Goal: Answer question/provide support: Share knowledge or assist other users

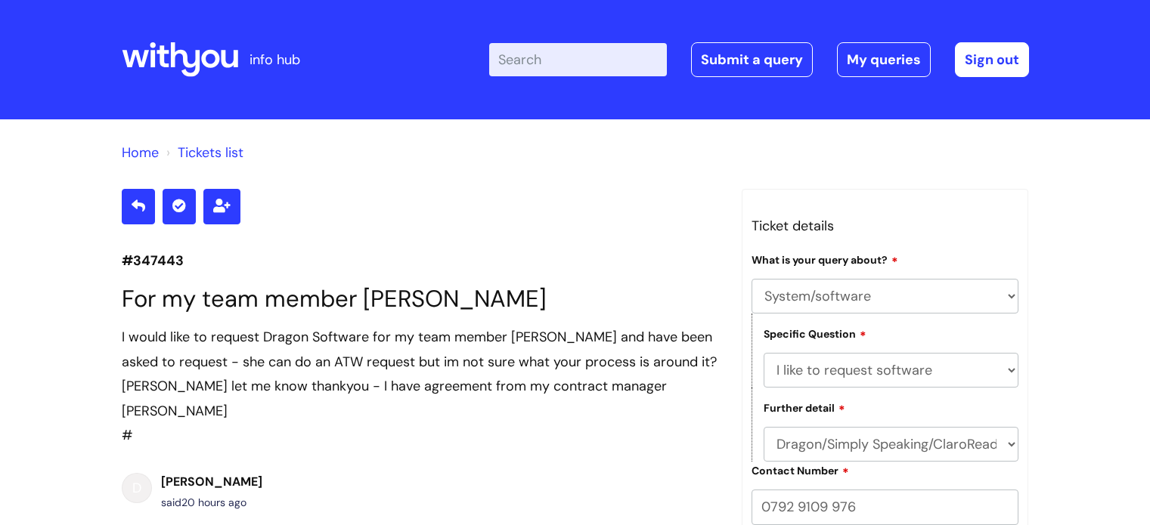
select select "System/software"
select select "I like to request software"
select select "Dragon/Simply Speaking/ClaroRead"
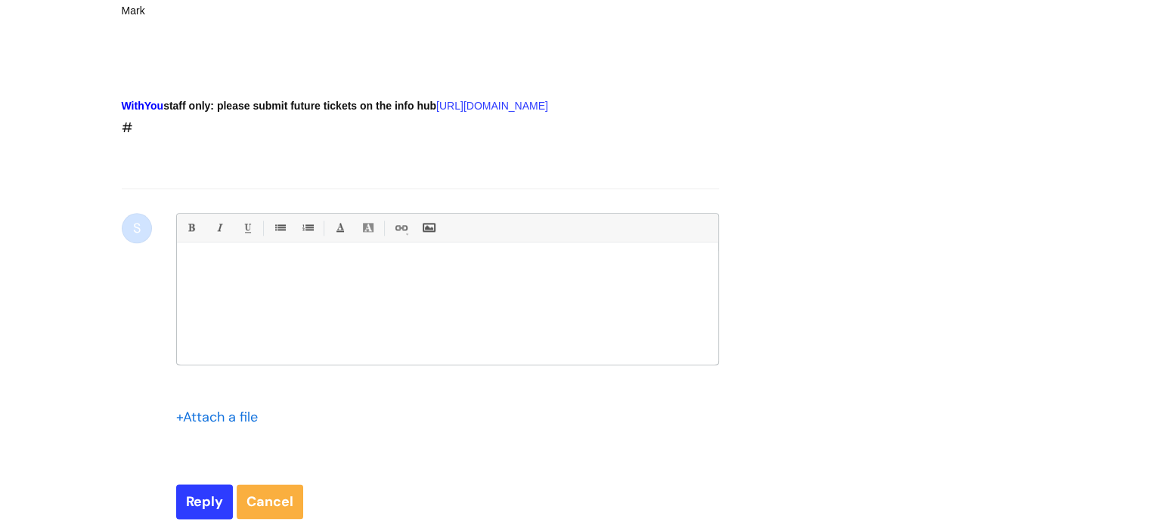
click at [182, 414] on input "file" at bounding box center [214, 416] width 76 height 19
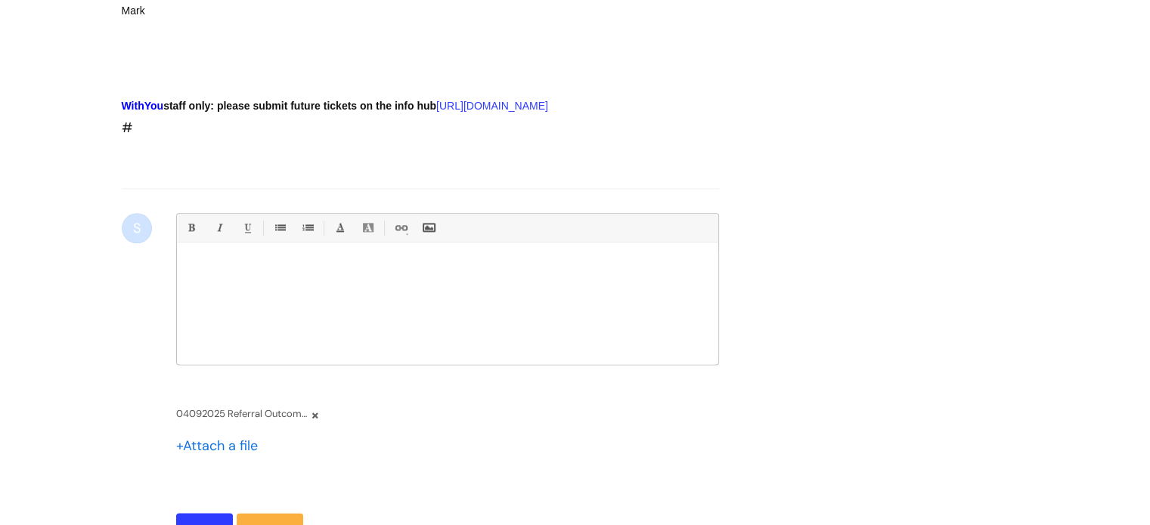
click at [251, 276] on div at bounding box center [447, 307] width 541 height 113
click at [321, 214] on ul "Bold (Ctrl-B) Italic (Ctrl-I) Underline(Ctrl-U) • Unordered List (Ctrl-Shift-7)…" at bounding box center [447, 228] width 541 height 29
click at [253, 251] on div at bounding box center [447, 307] width 541 height 113
click at [253, 251] on div "P" at bounding box center [447, 307] width 541 height 113
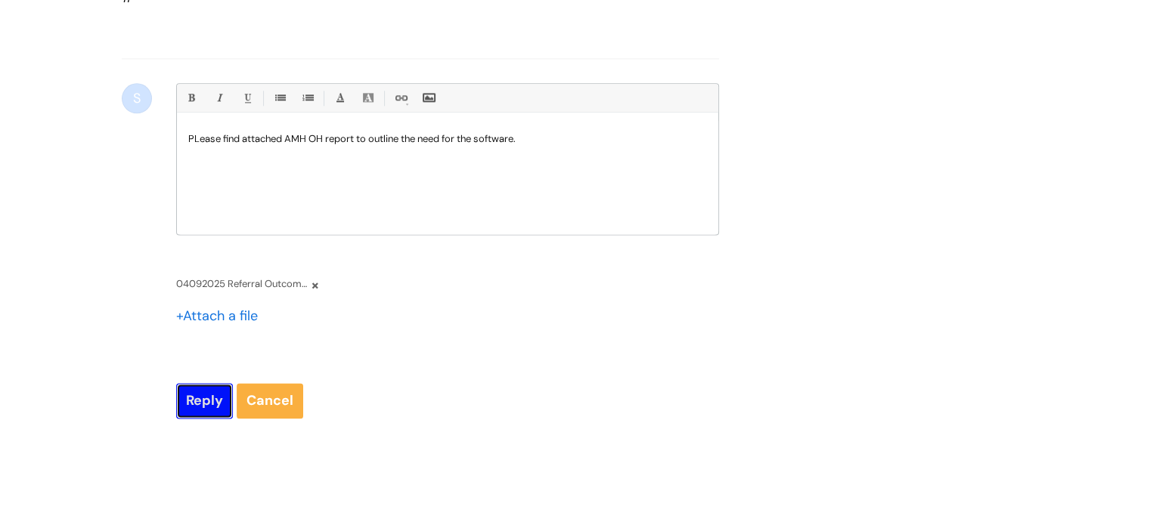
click at [203, 388] on input "Reply" at bounding box center [204, 400] width 57 height 35
type input "Please Wait..."
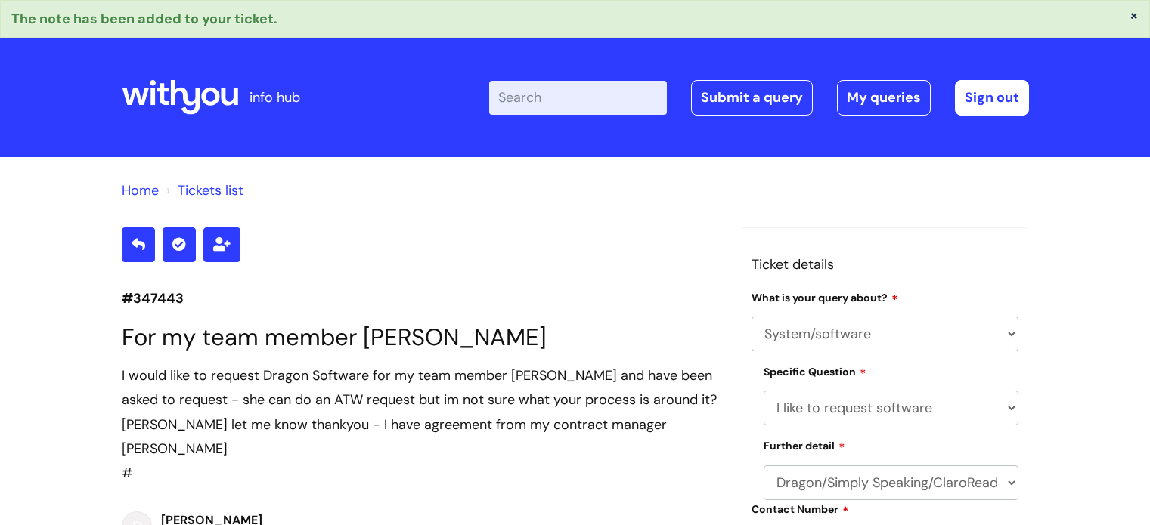
select select "System/software"
select select "I like to request software"
select select "Dragon/Simply Speaking/ClaroRead"
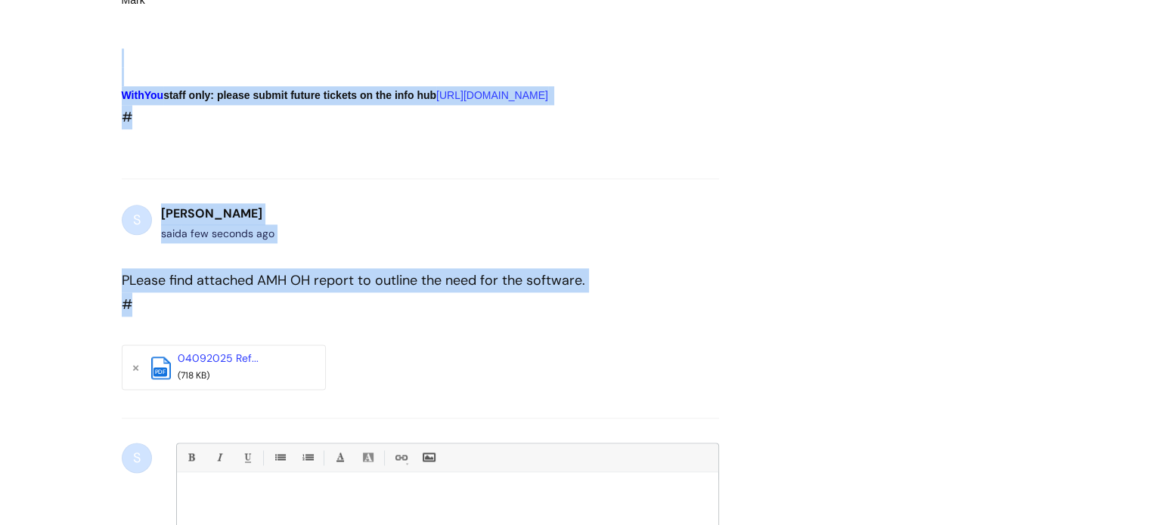
drag, startPoint x: 0, startPoint y: 0, endPoint x: 73, endPoint y: -91, distance: 116.8
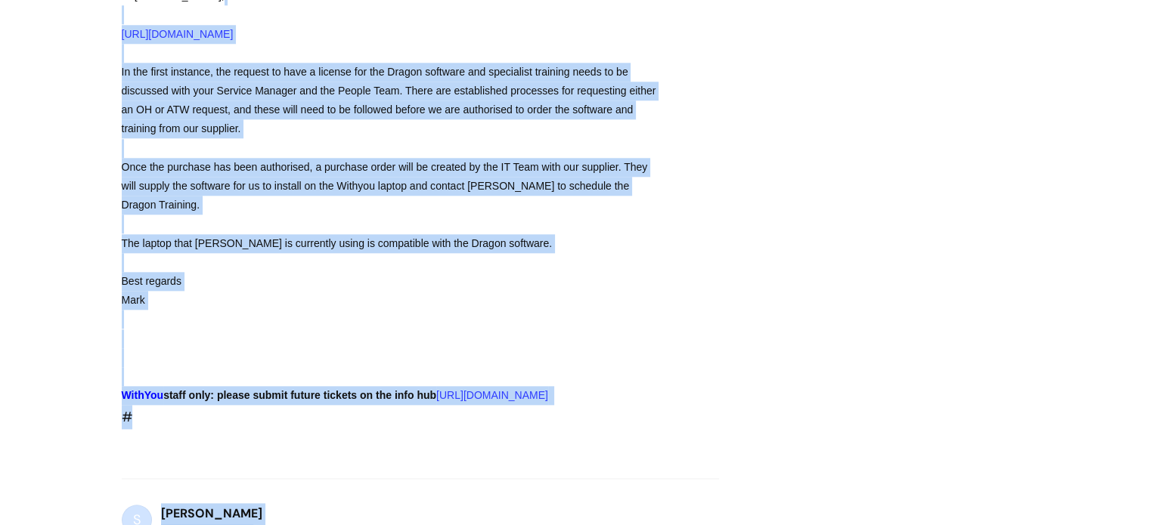
click at [439, 330] on div at bounding box center [393, 339] width 543 height 19
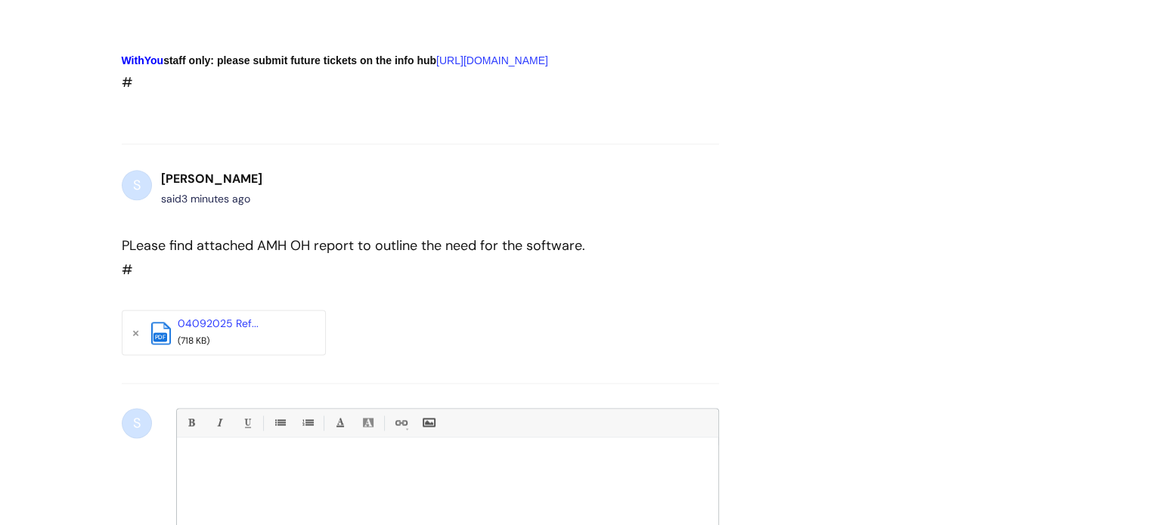
scroll to position [1977, 0]
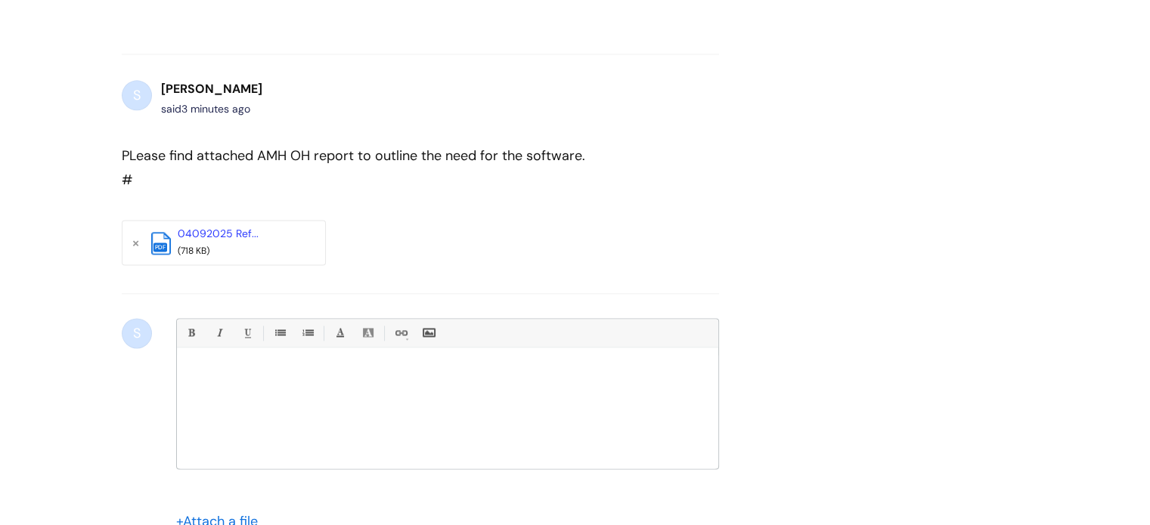
click at [274, 373] on p at bounding box center [447, 374] width 519 height 14
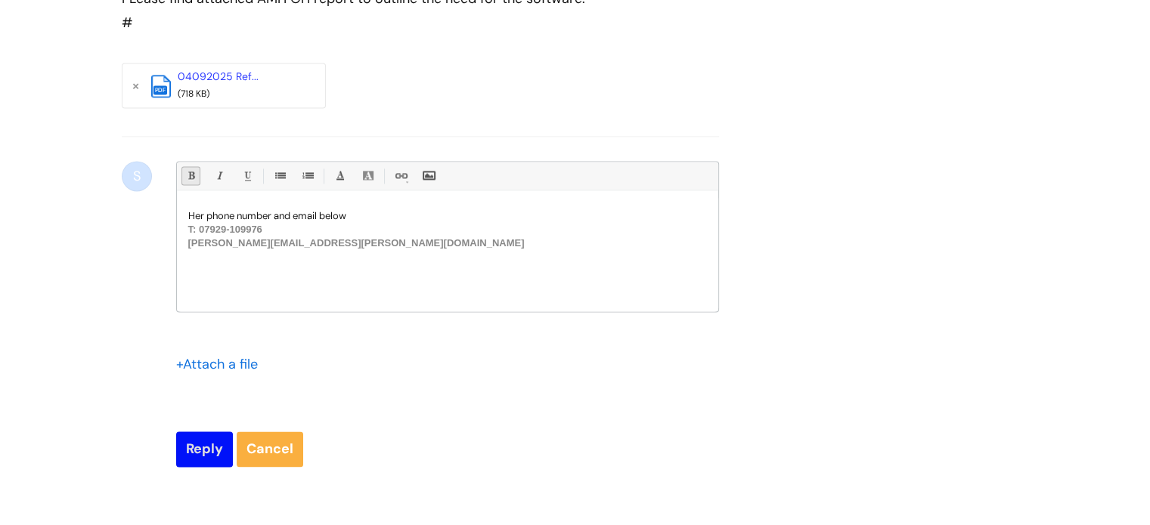
scroll to position [2143, 0]
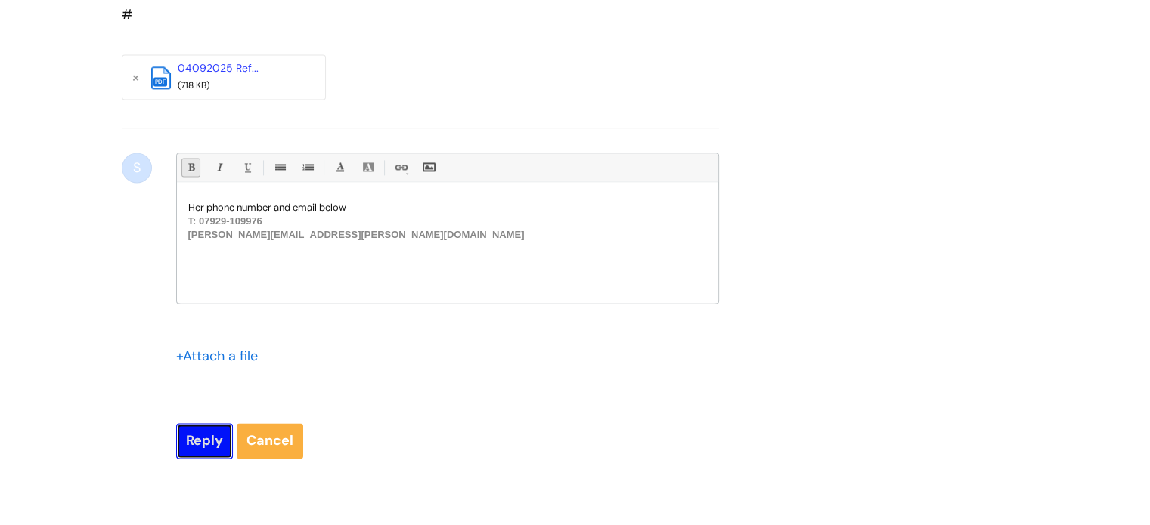
click at [198, 439] on input "Reply" at bounding box center [204, 440] width 57 height 35
type input "Please Wait..."
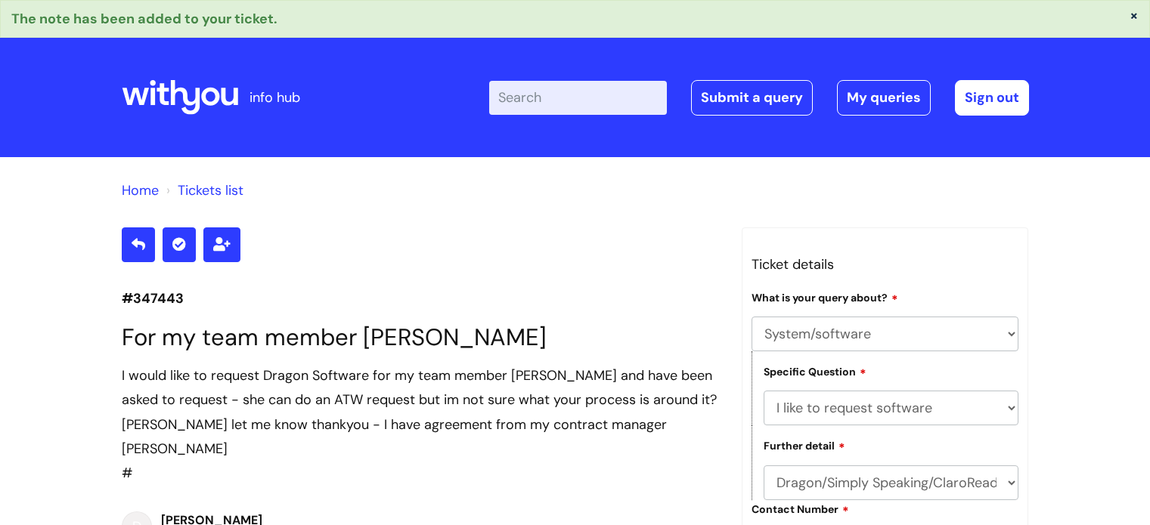
select select "System/software"
select select "I like to request software"
select select "Dragon/Simply Speaking/ClaroRead"
